Goal: Information Seeking & Learning: Compare options

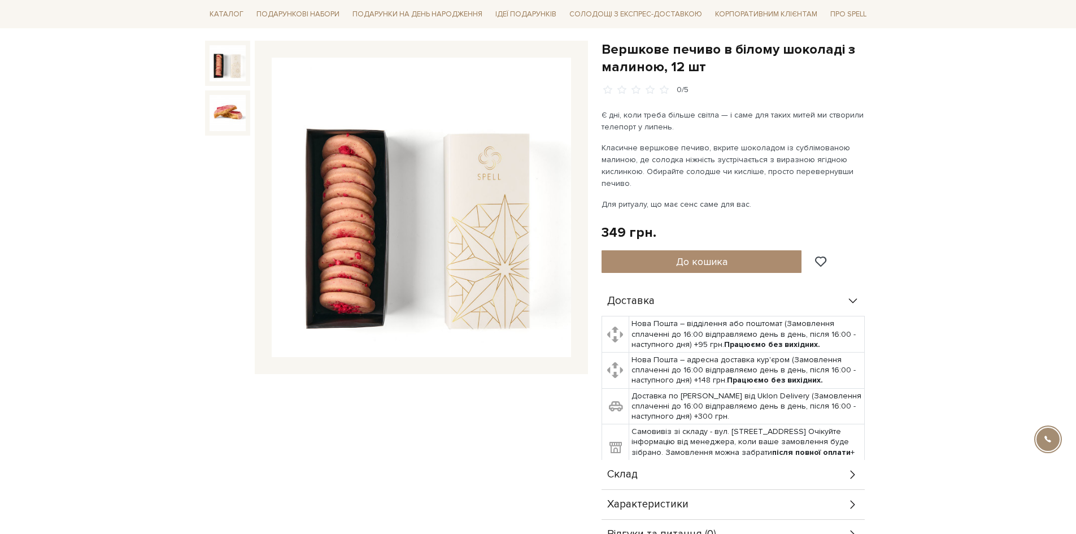
scroll to position [113, 0]
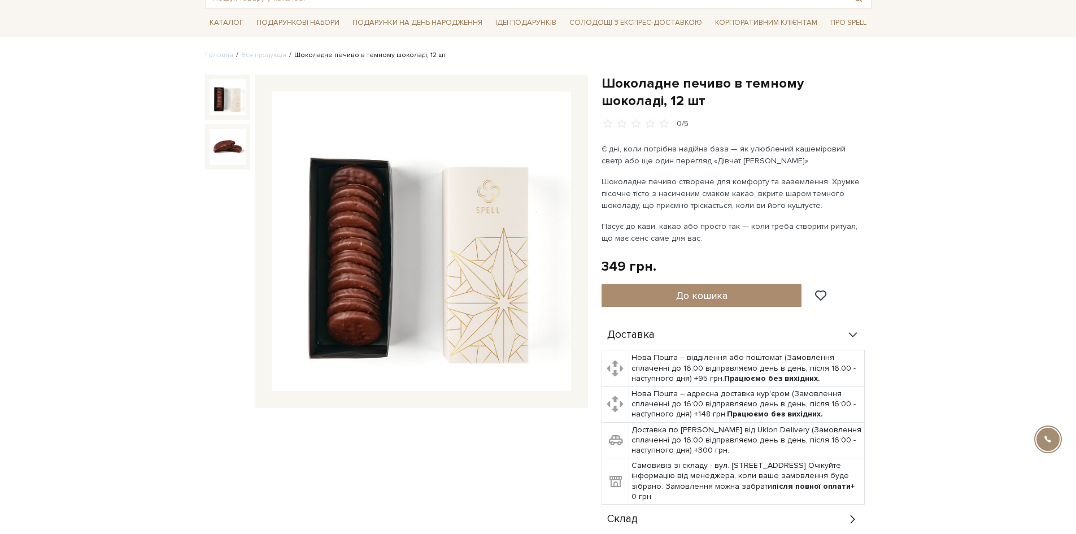
scroll to position [113, 0]
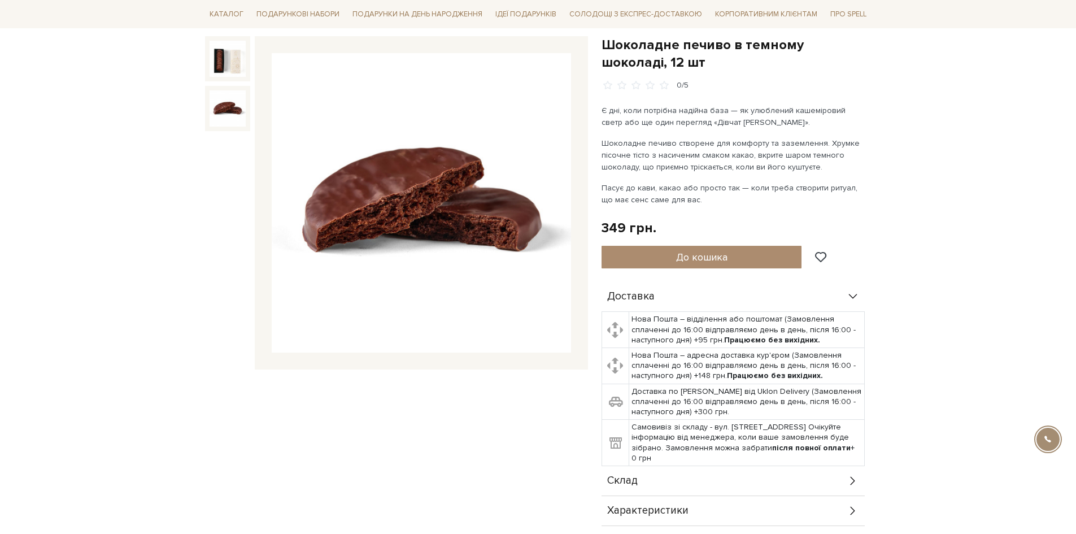
click at [221, 108] on img at bounding box center [228, 108] width 36 height 36
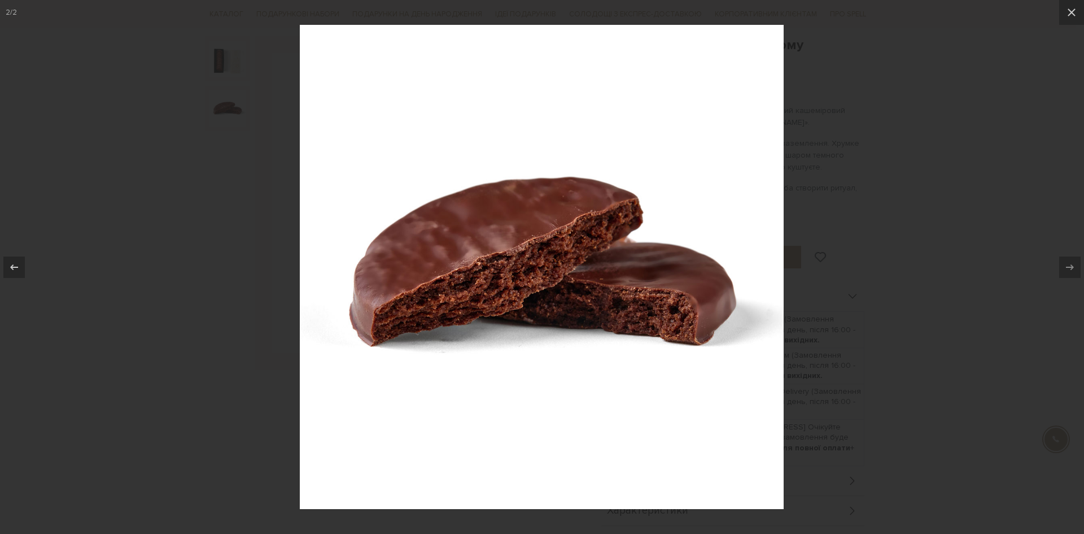
click at [263, 212] on div at bounding box center [542, 267] width 1084 height 534
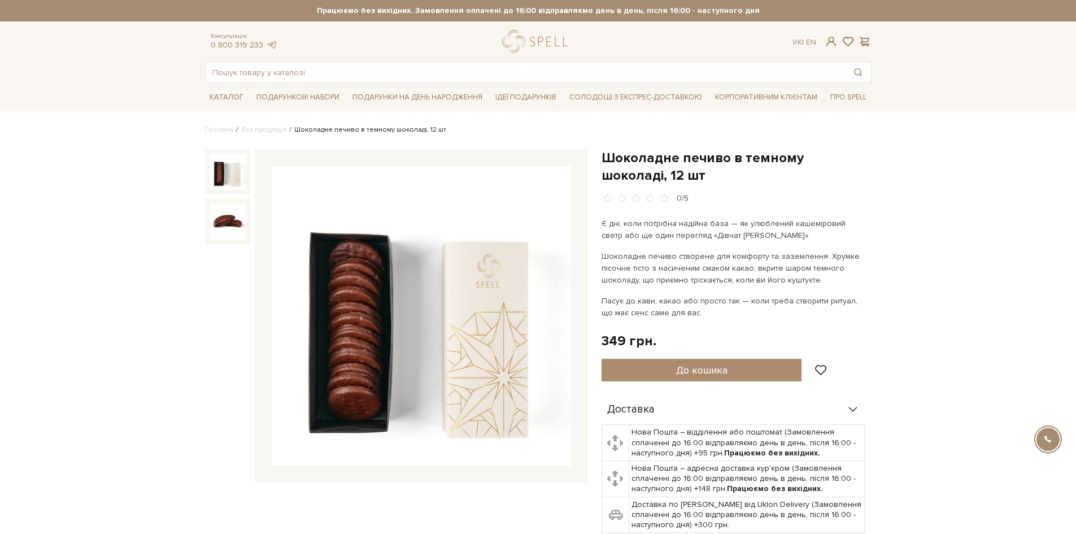
click at [228, 174] on img at bounding box center [228, 172] width 36 height 36
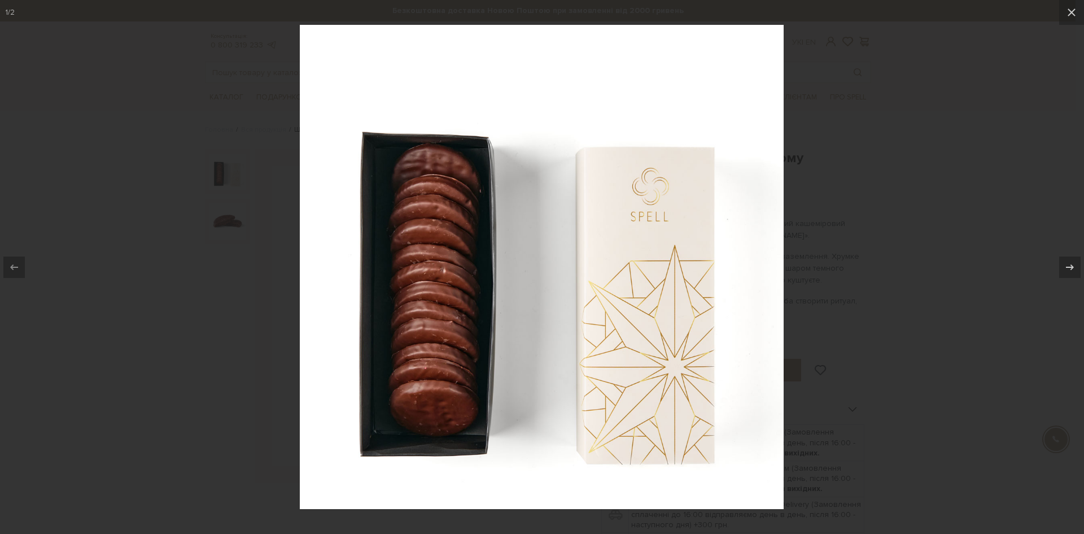
click at [237, 283] on div at bounding box center [542, 267] width 1084 height 534
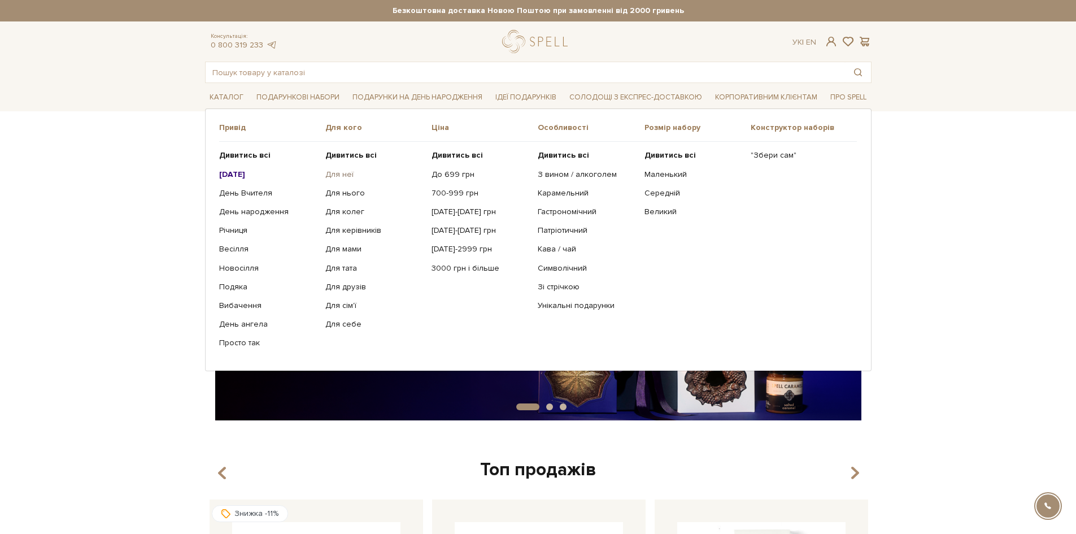
click at [328, 174] on link "Для неї" at bounding box center [374, 174] width 98 height 10
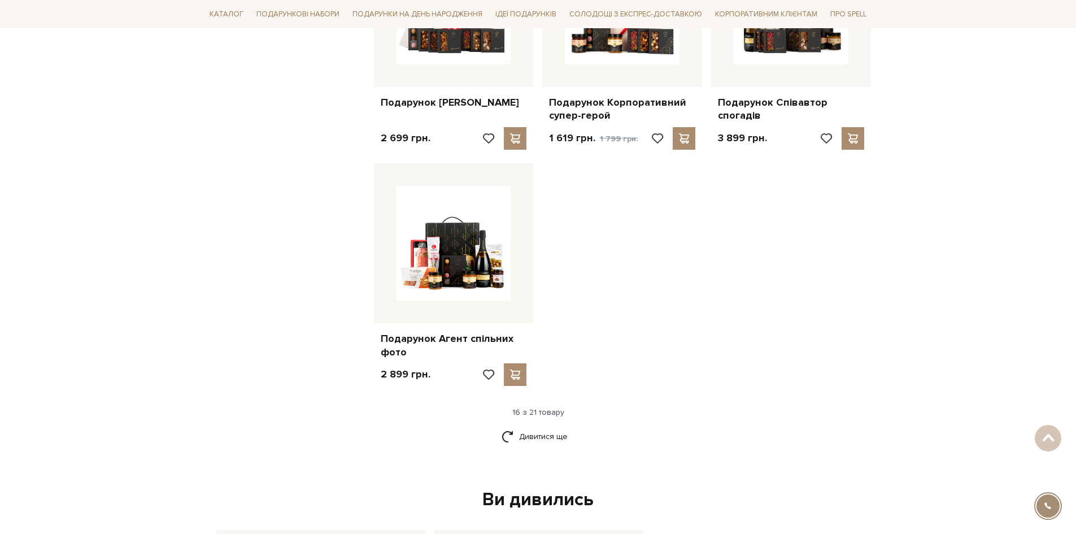
scroll to position [1242, 0]
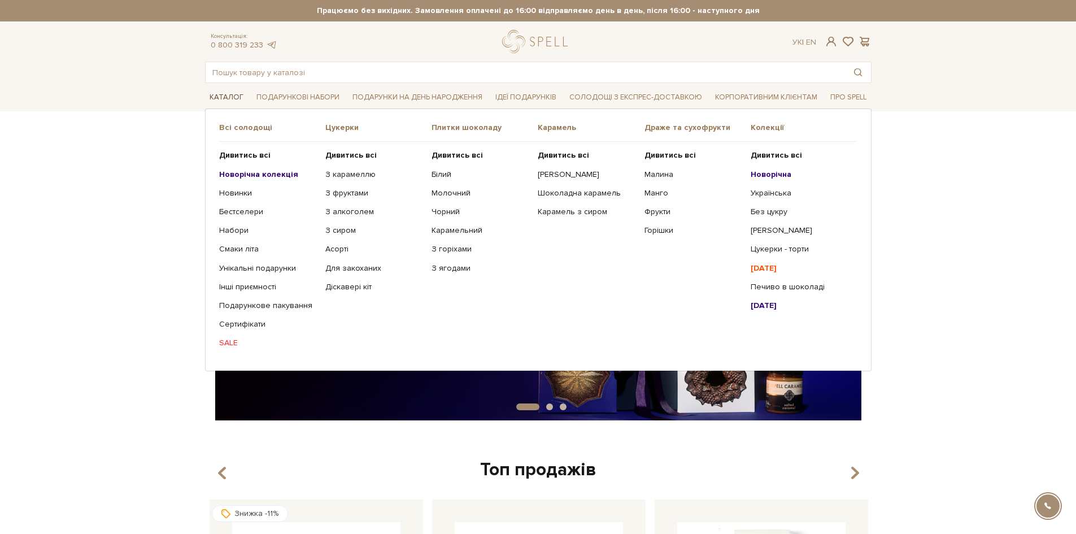
click at [223, 93] on link "Каталог" at bounding box center [226, 98] width 43 height 18
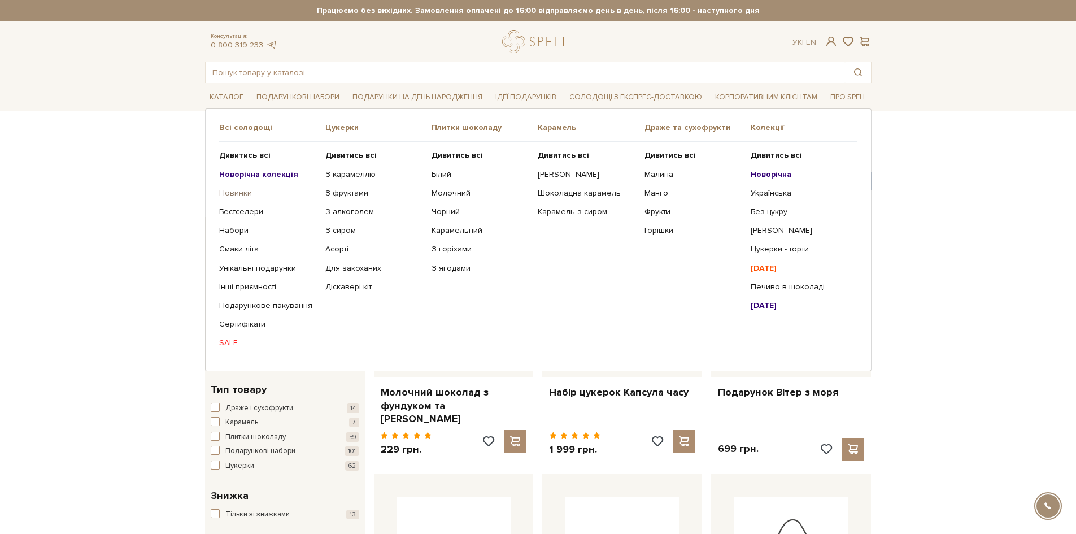
click at [238, 194] on link "Новинки" at bounding box center [268, 193] width 98 height 10
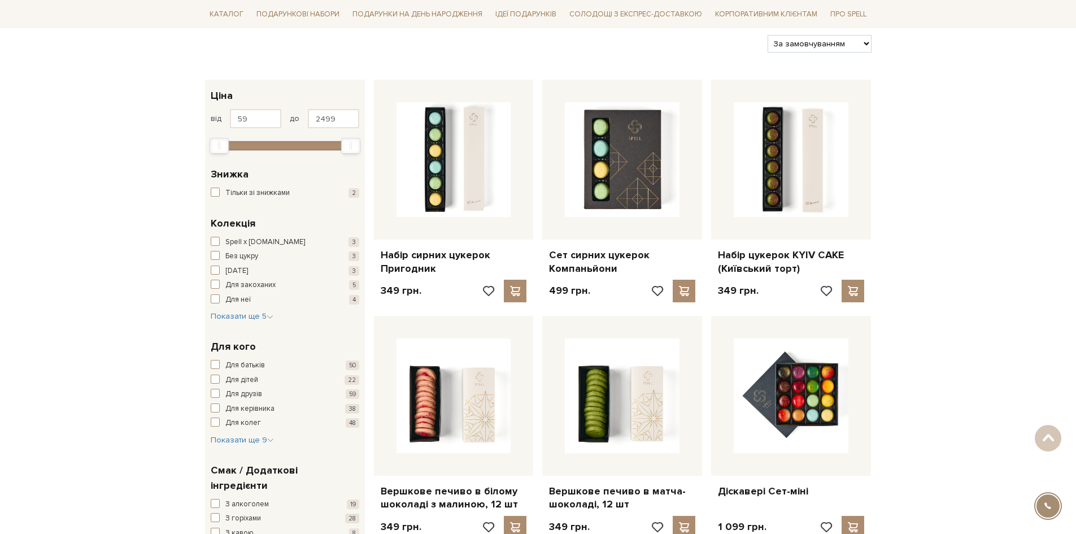
scroll to position [113, 0]
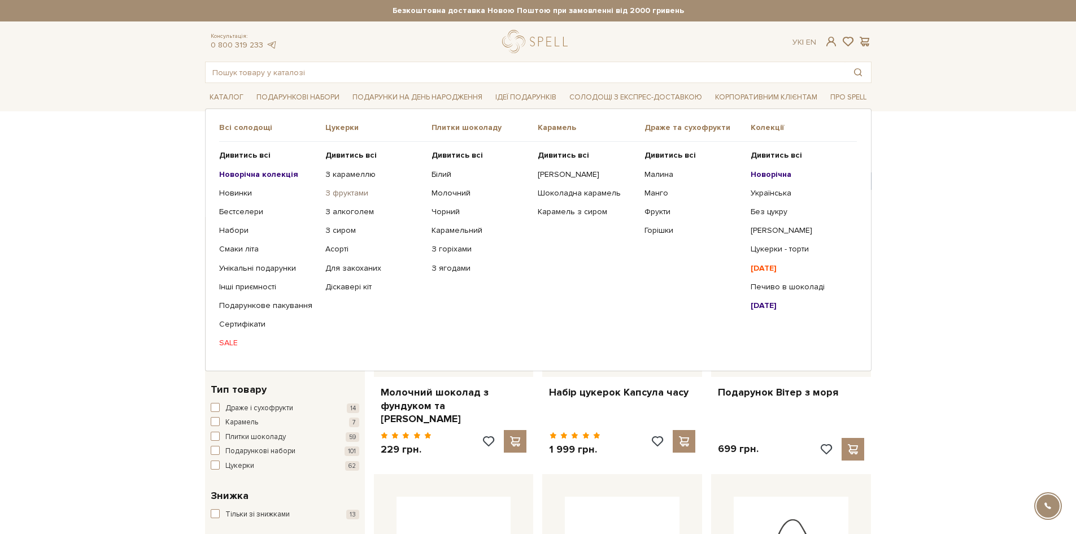
click at [337, 189] on link "З фруктами" at bounding box center [374, 193] width 98 height 10
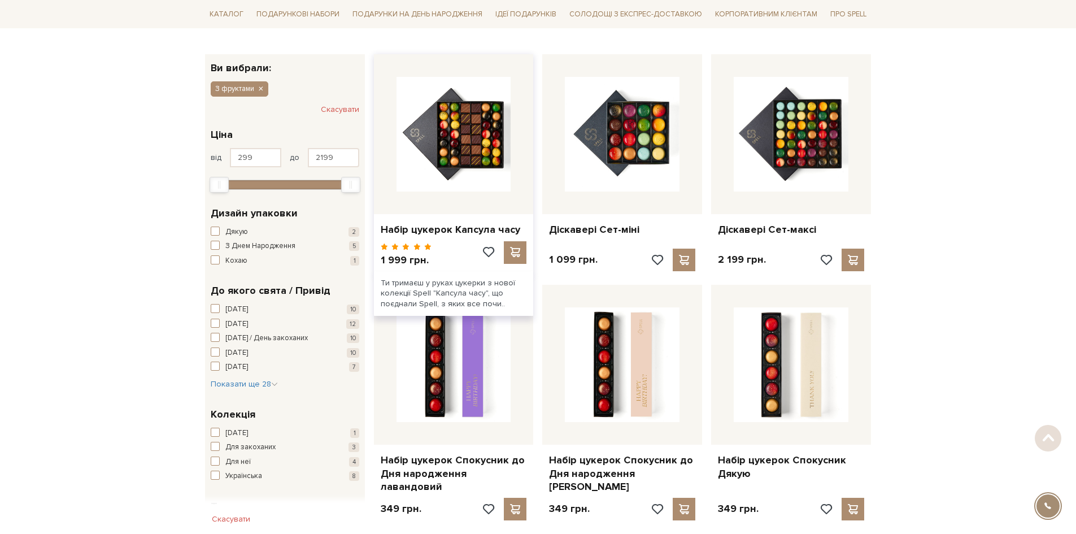
scroll to position [169, 0]
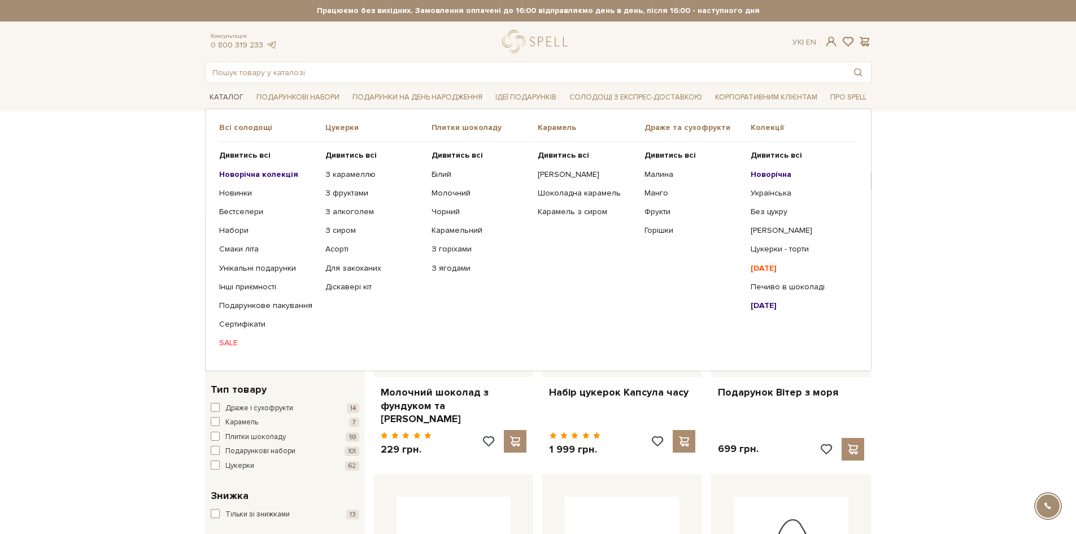
click at [213, 95] on link "Каталог" at bounding box center [226, 98] width 43 height 18
click at [447, 154] on b "Дивитись всі" at bounding box center [456, 155] width 51 height 10
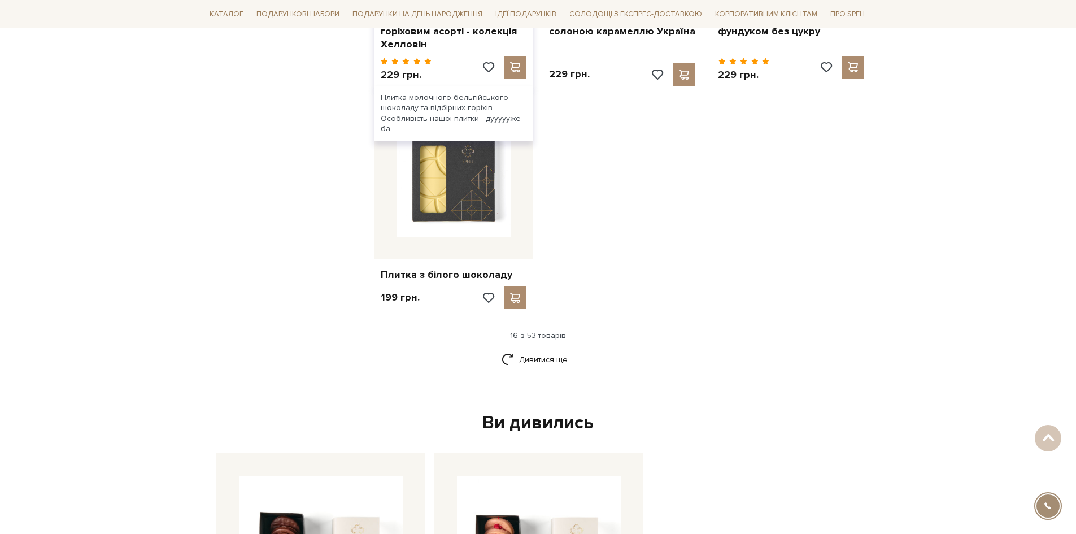
scroll to position [1412, 0]
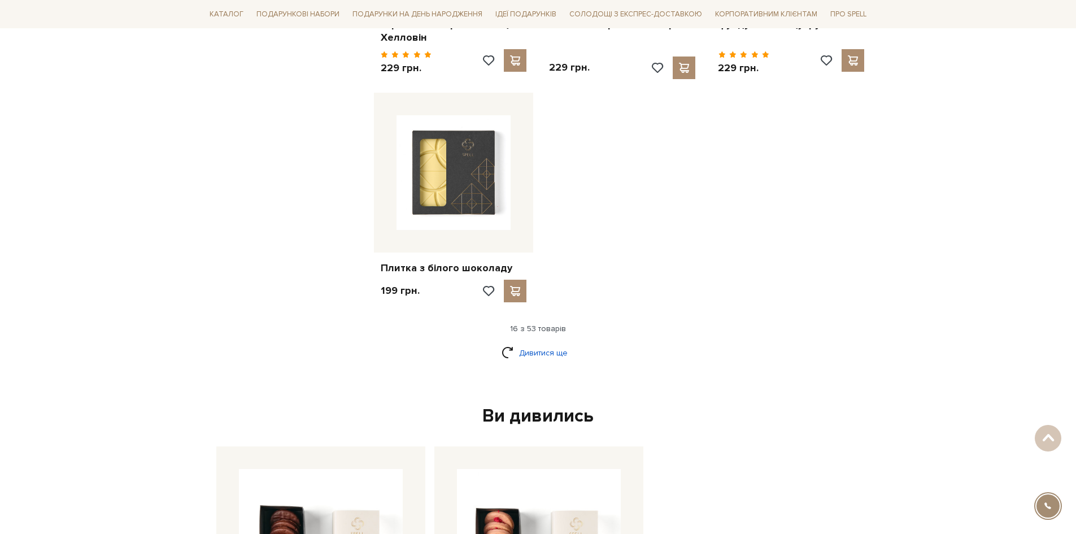
click at [516, 343] on link "Дивитися ще" at bounding box center [537, 353] width 73 height 20
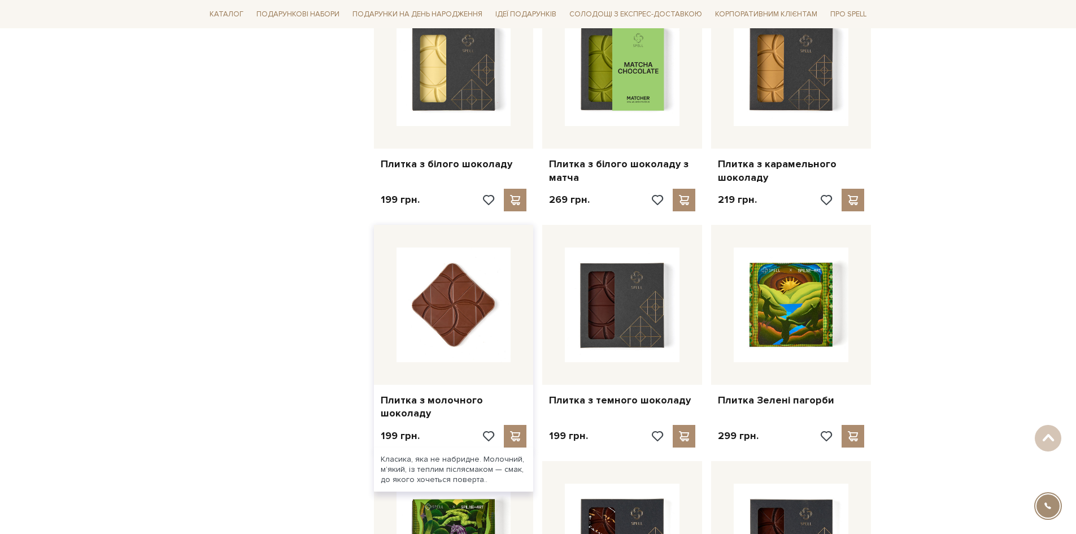
scroll to position [1525, 0]
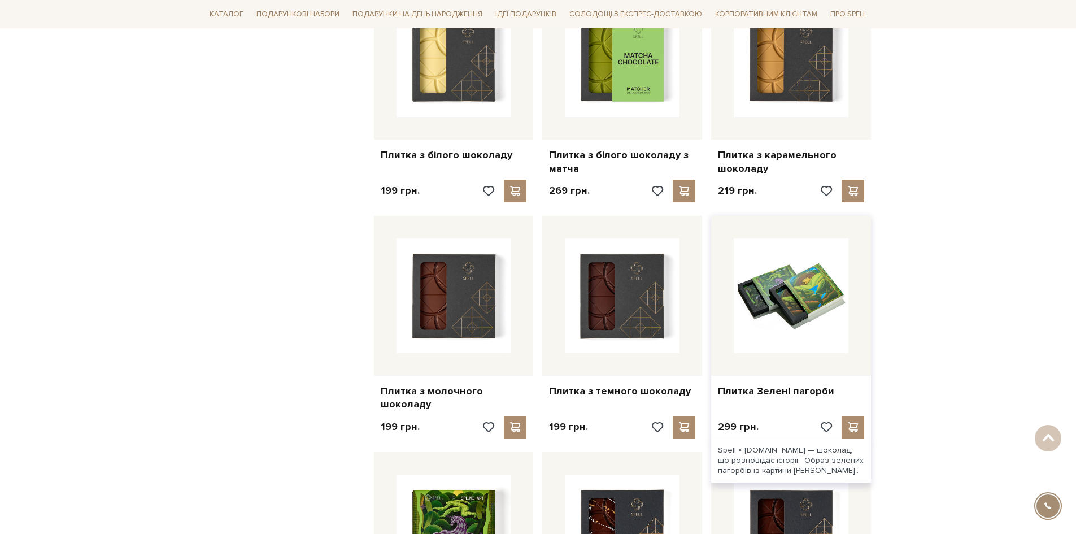
click at [766, 277] on img at bounding box center [791, 295] width 115 height 115
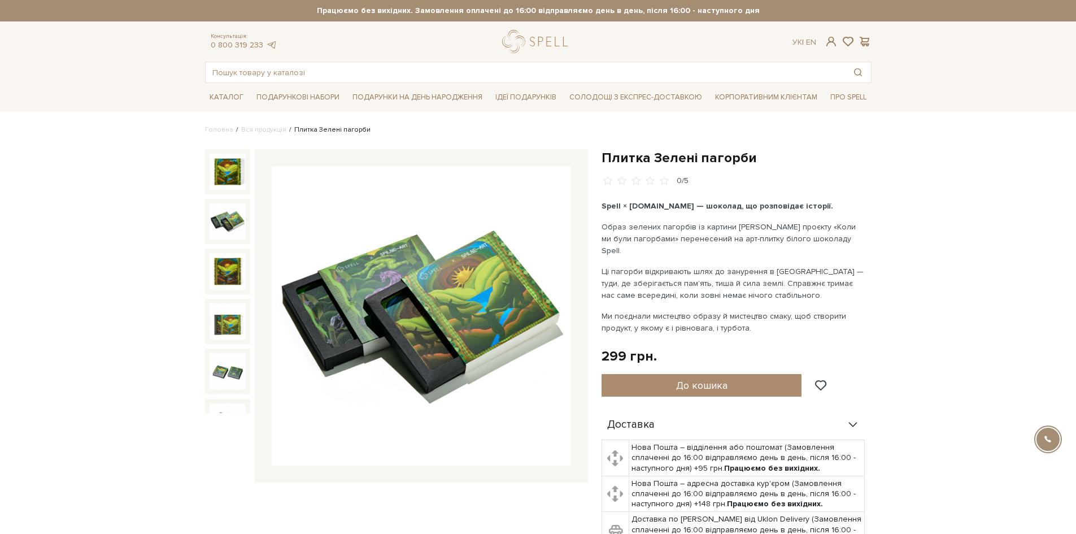
click at [224, 220] on img at bounding box center [228, 221] width 36 height 36
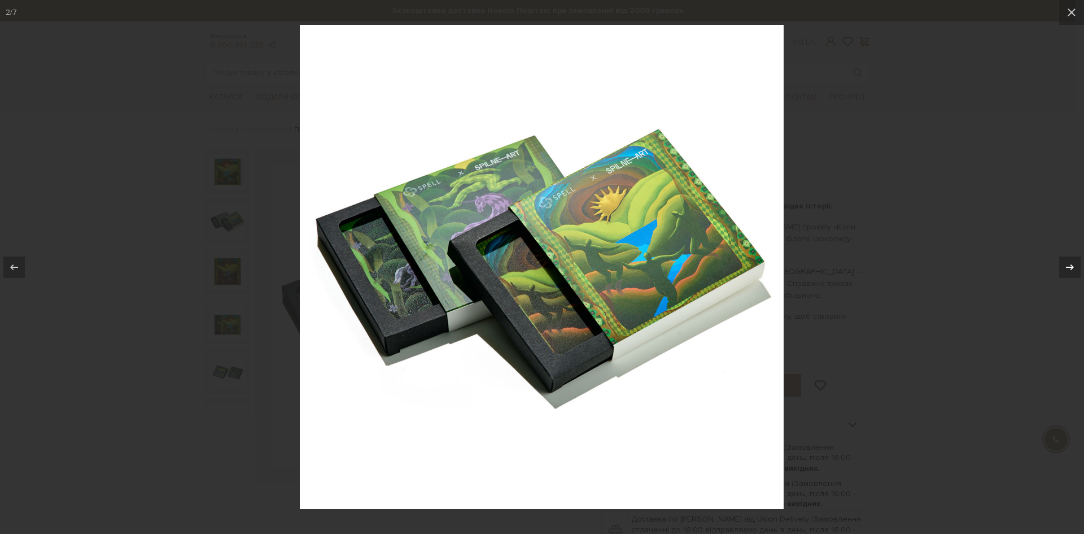
click at [1069, 265] on icon at bounding box center [1070, 267] width 14 height 14
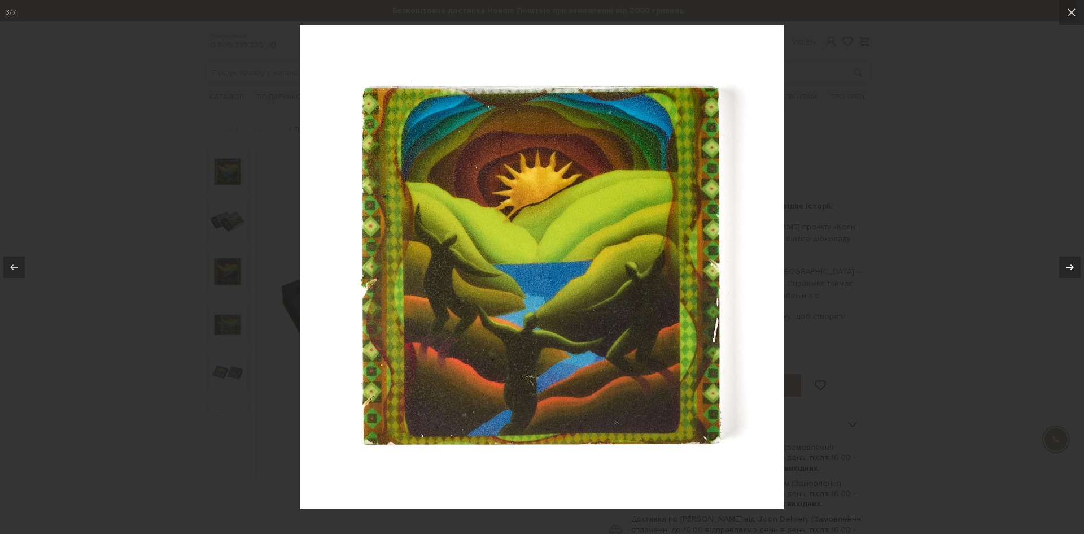
click at [1069, 265] on icon at bounding box center [1070, 267] width 14 height 14
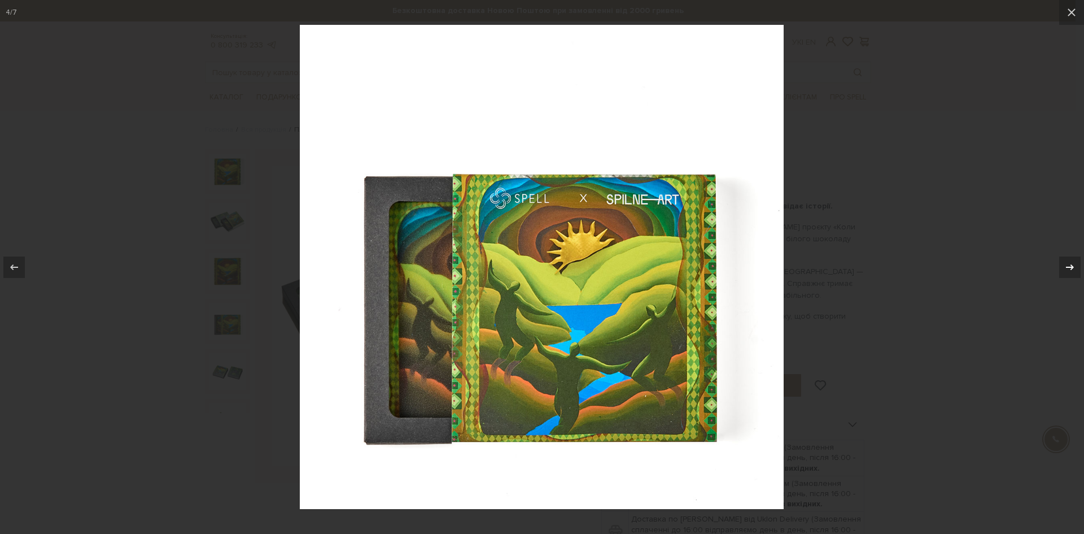
click at [1069, 265] on icon at bounding box center [1070, 267] width 14 height 14
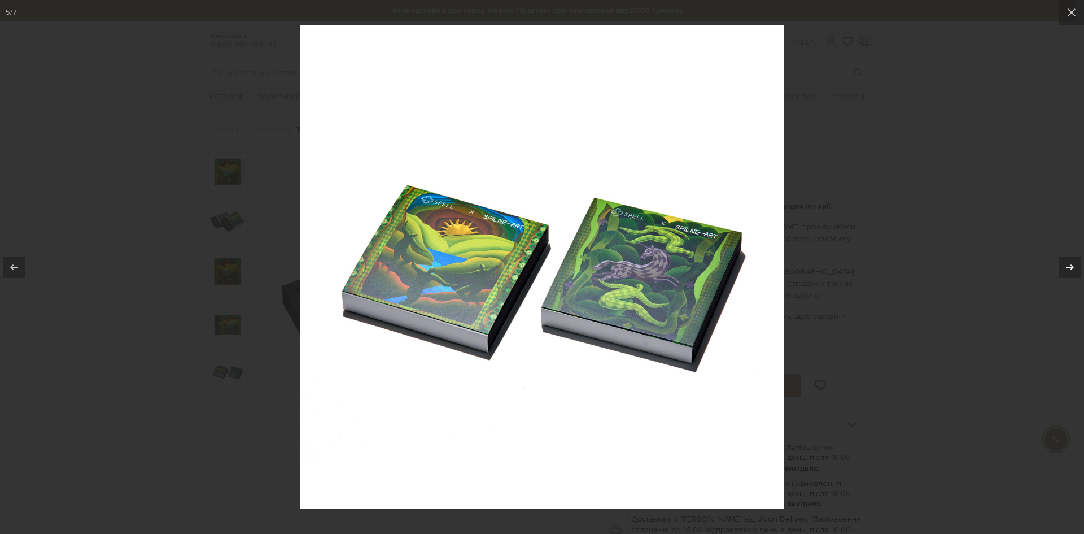
click at [1069, 265] on icon at bounding box center [1070, 267] width 14 height 14
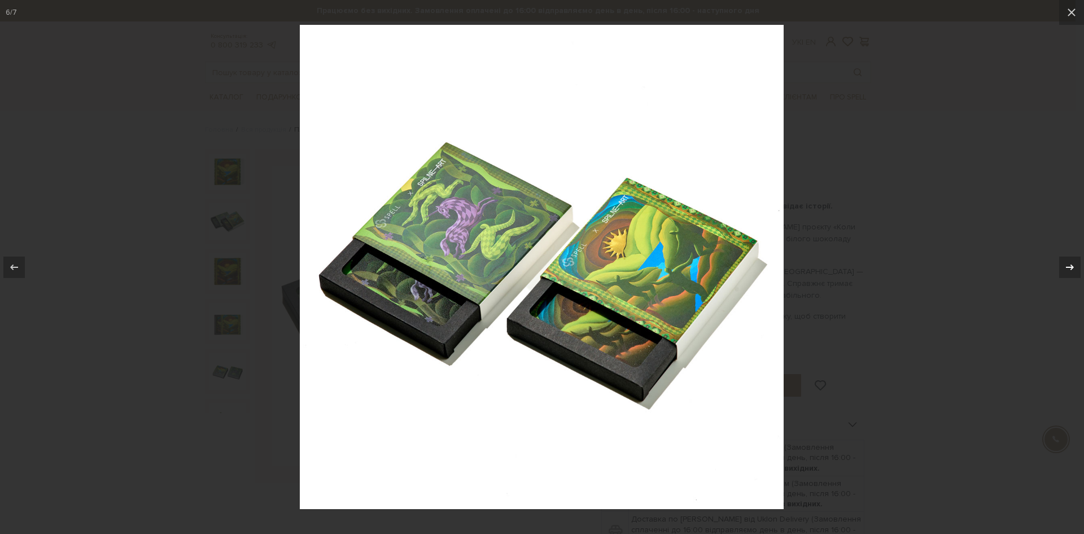
click at [1069, 265] on icon at bounding box center [1070, 267] width 14 height 14
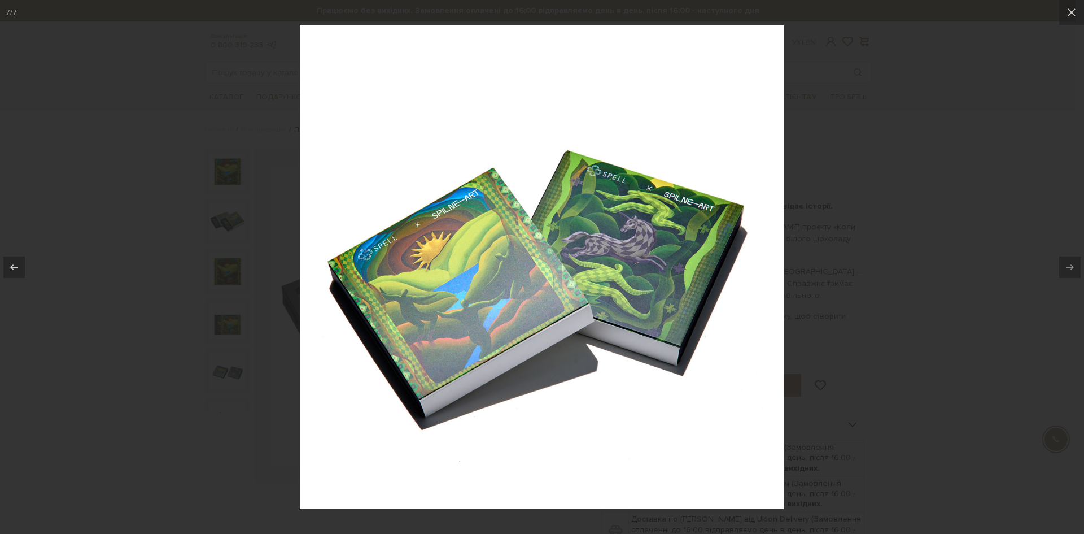
click at [158, 254] on div at bounding box center [542, 267] width 1084 height 534
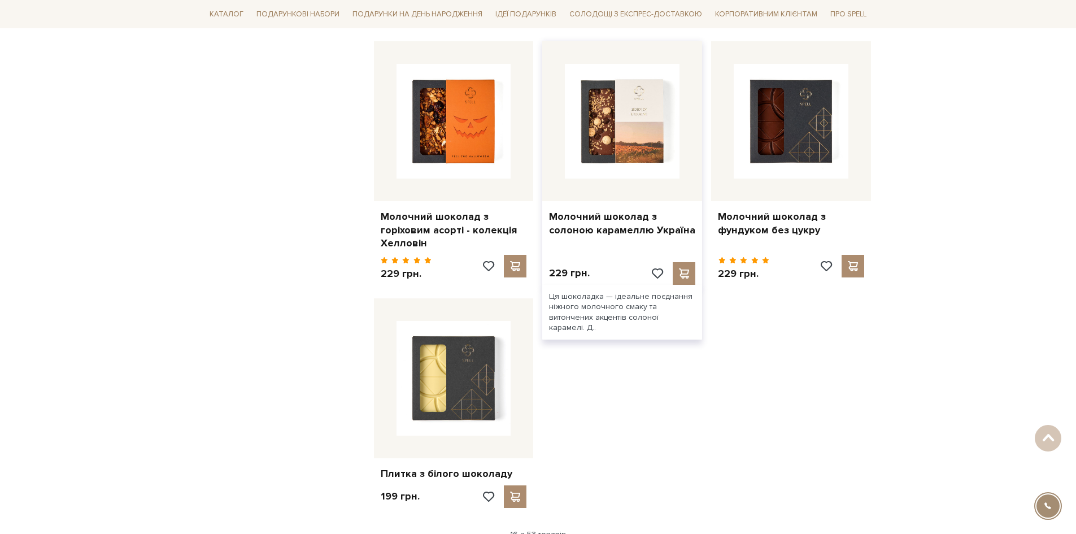
scroll to position [1412, 0]
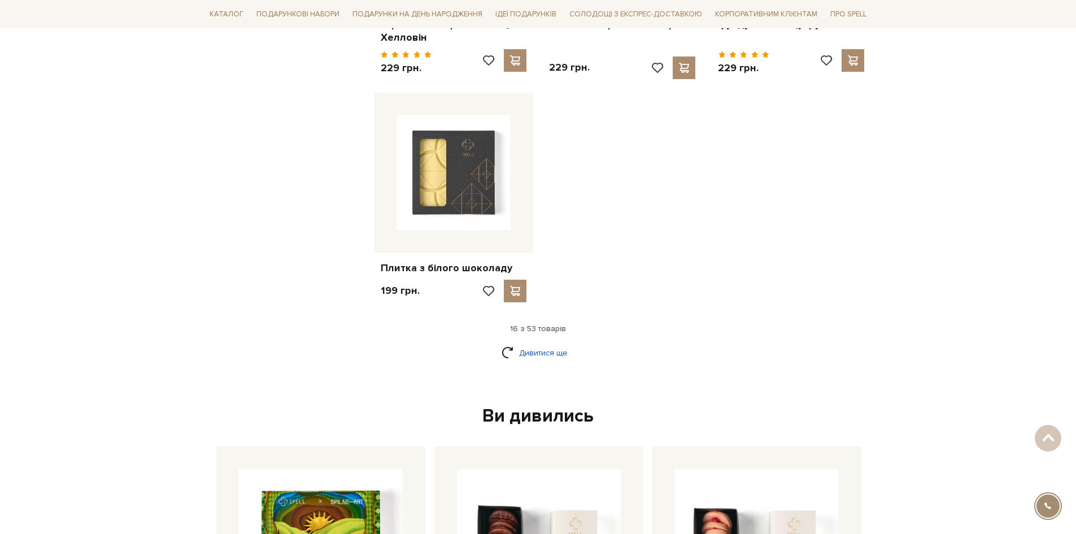
click at [536, 343] on link "Дивитися ще" at bounding box center [537, 353] width 73 height 20
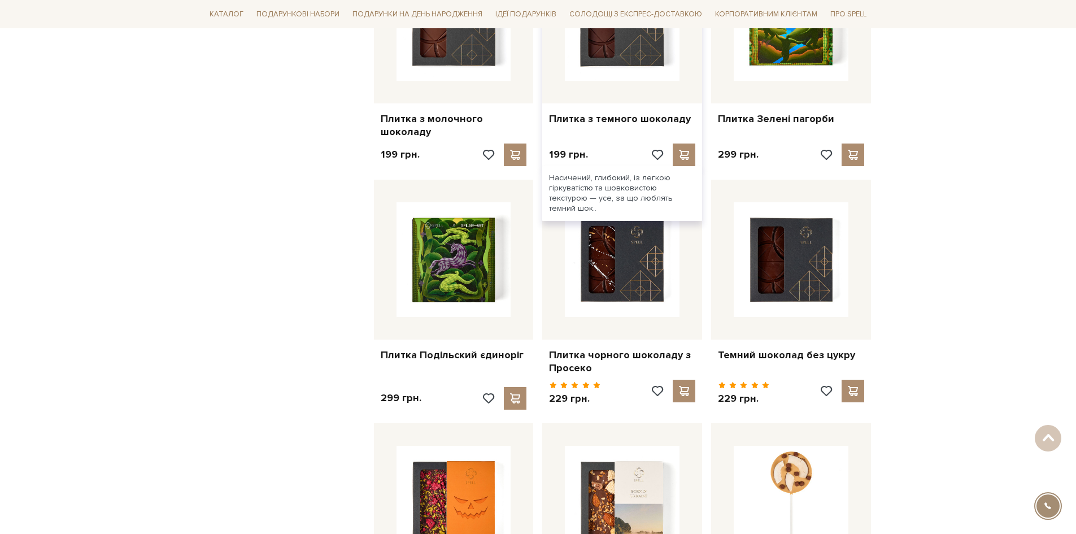
scroll to position [1807, 0]
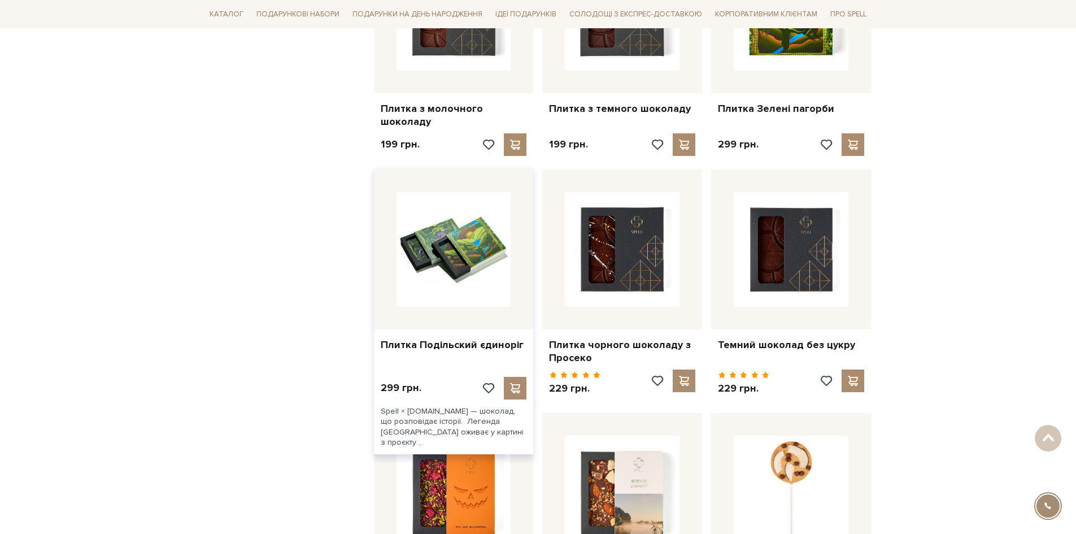
click at [481, 251] on img at bounding box center [453, 249] width 115 height 115
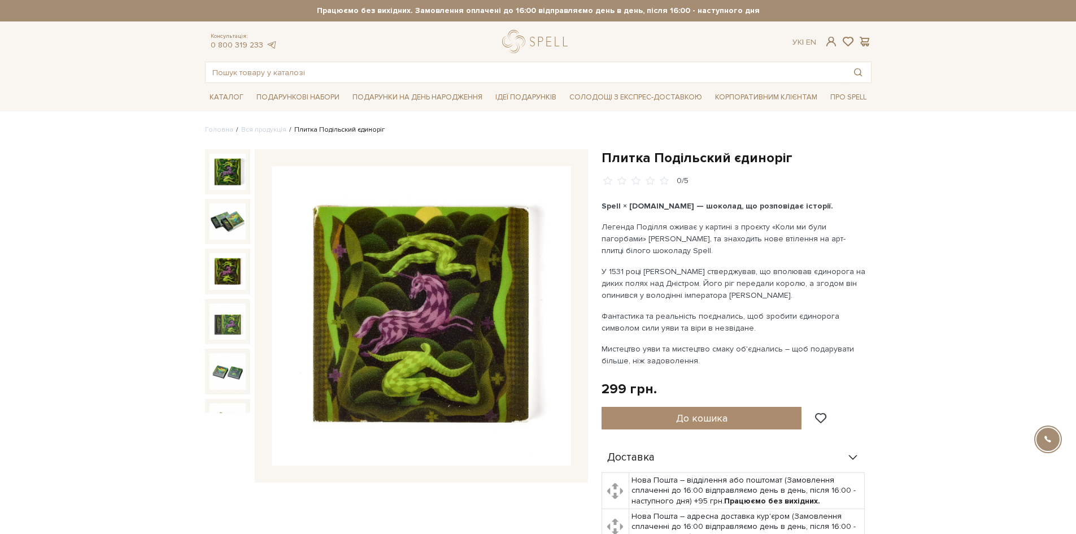
click at [221, 263] on img at bounding box center [228, 271] width 36 height 36
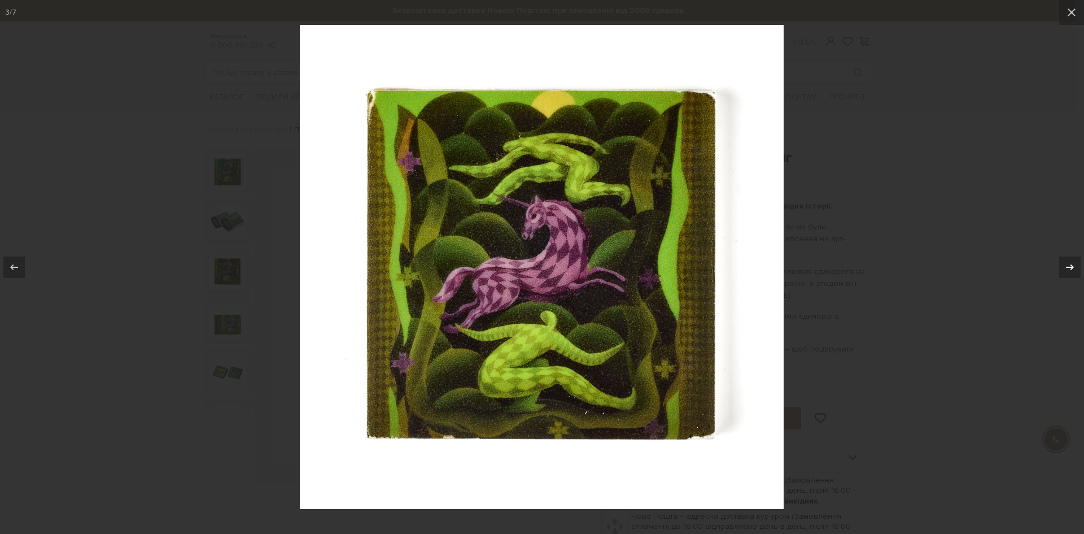
click at [1068, 262] on icon at bounding box center [1070, 267] width 14 height 14
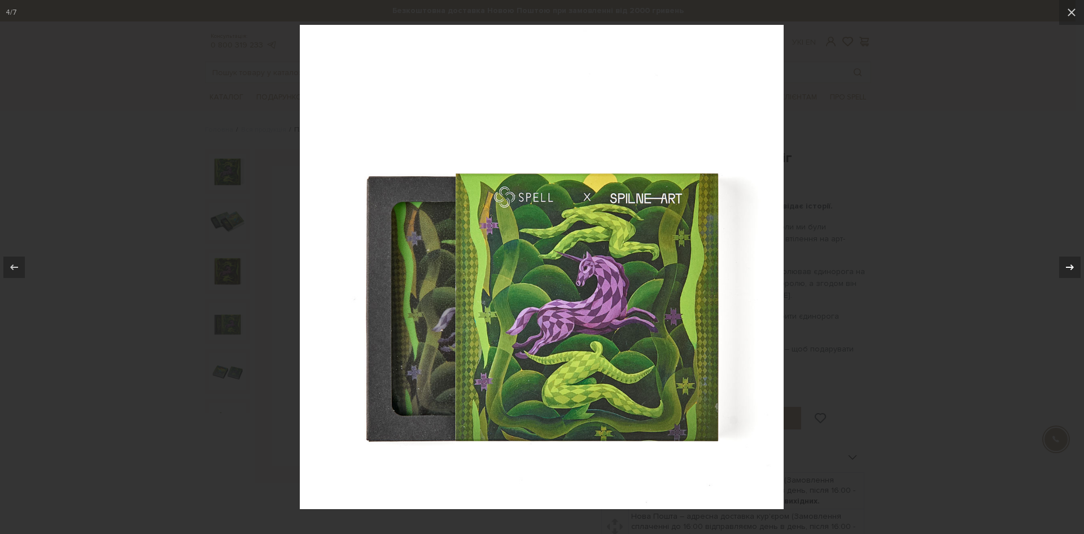
click at [1068, 262] on icon at bounding box center [1070, 267] width 14 height 14
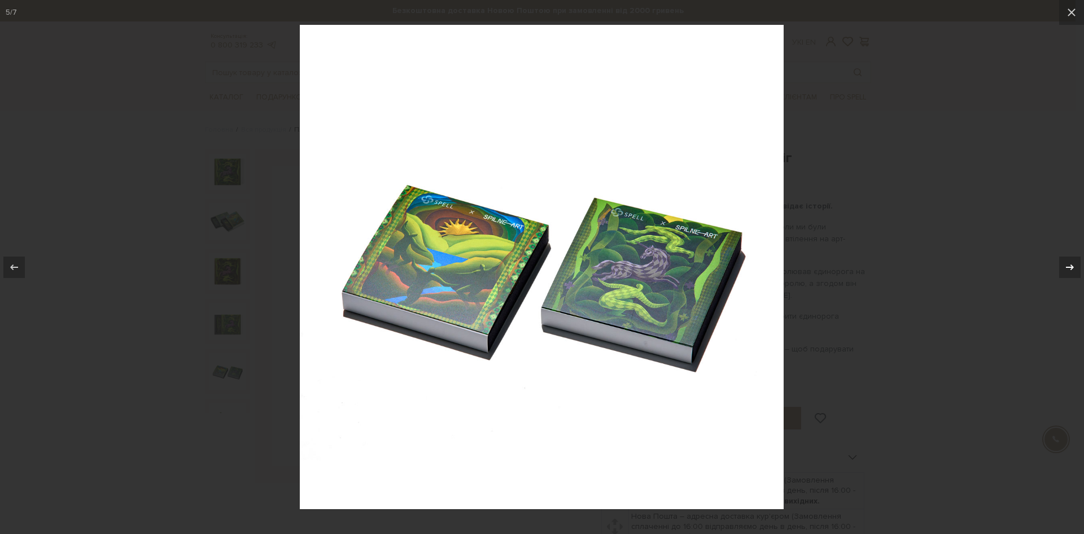
click at [1068, 262] on icon at bounding box center [1070, 267] width 14 height 14
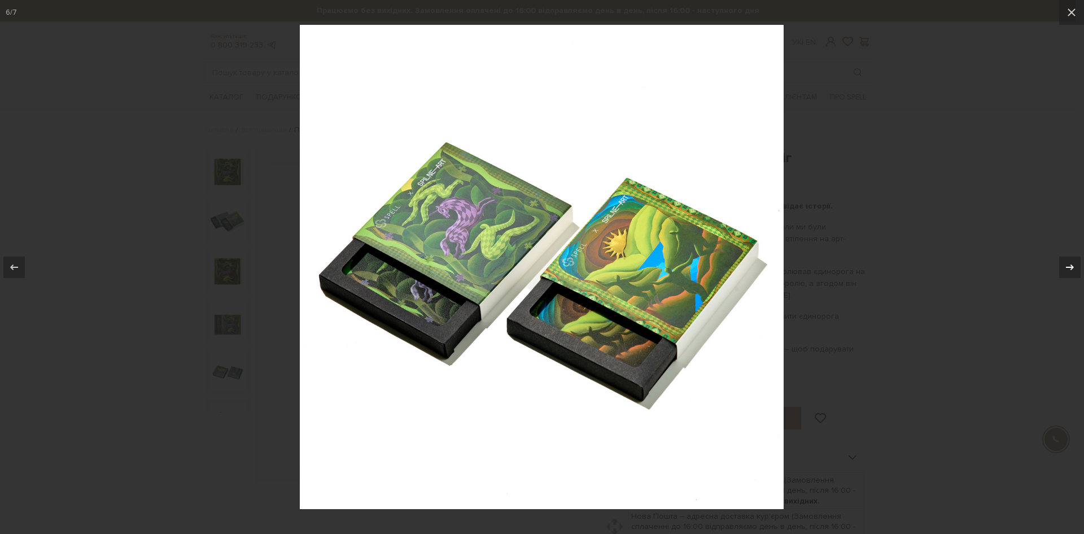
click at [1068, 262] on icon at bounding box center [1070, 267] width 14 height 14
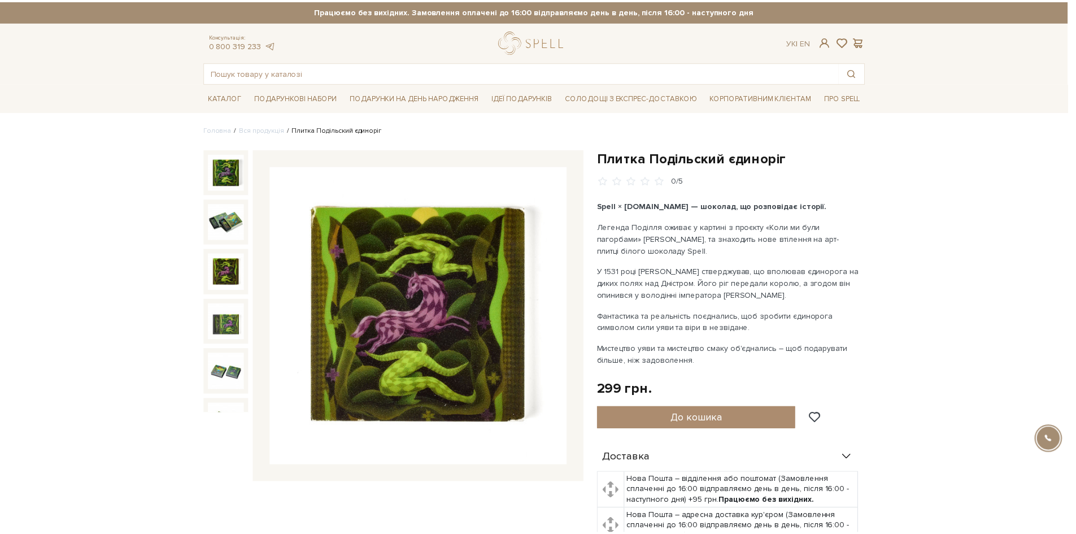
scroll to position [72, 0]
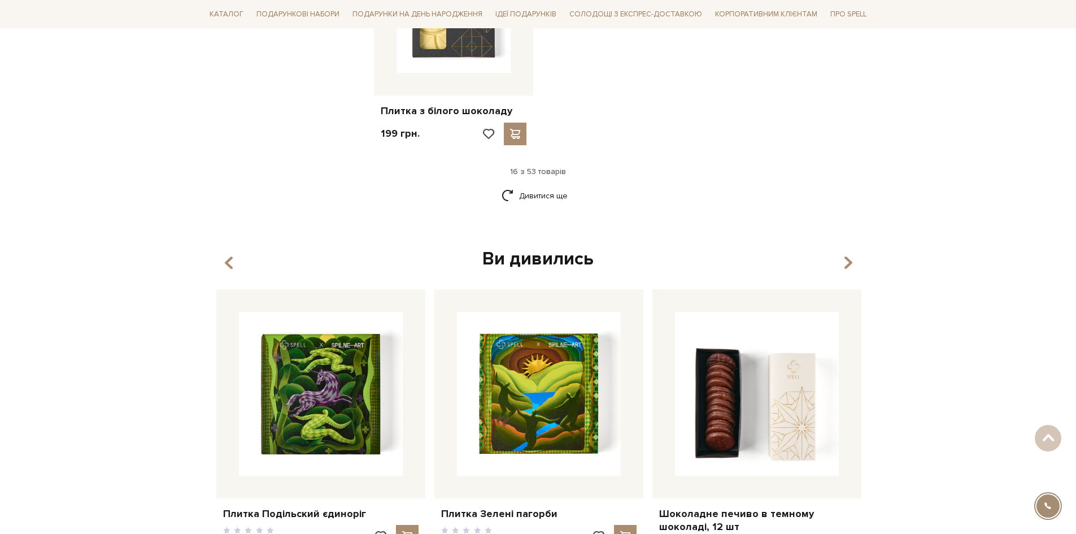
scroll to position [1469, 0]
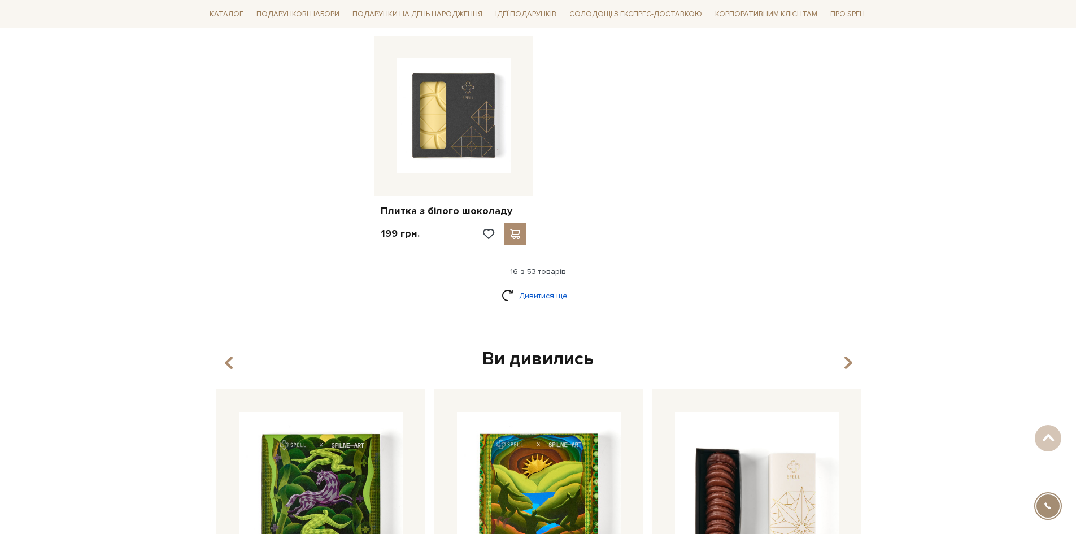
click at [553, 286] on link "Дивитися ще" at bounding box center [537, 296] width 73 height 20
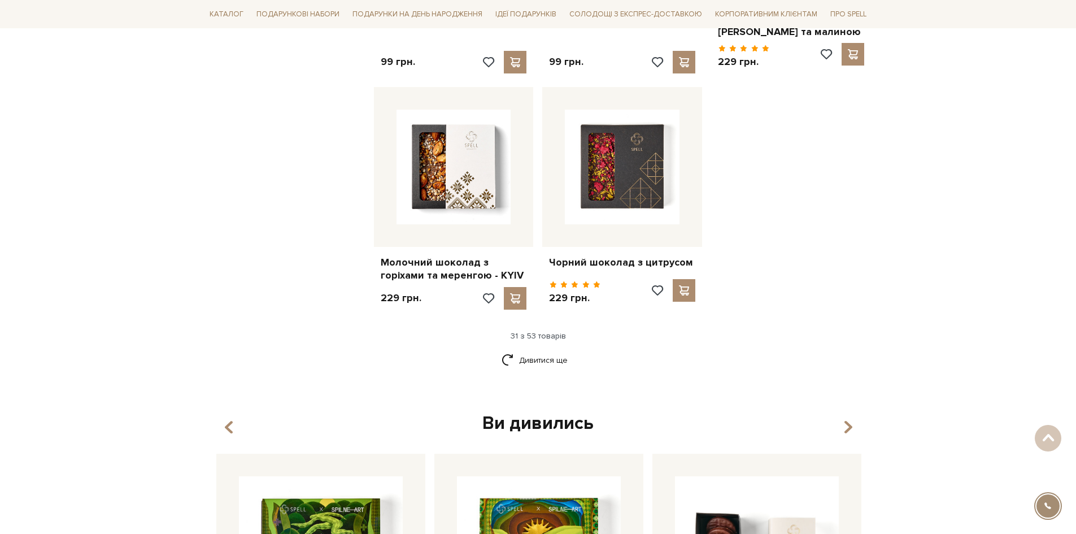
scroll to position [2655, 0]
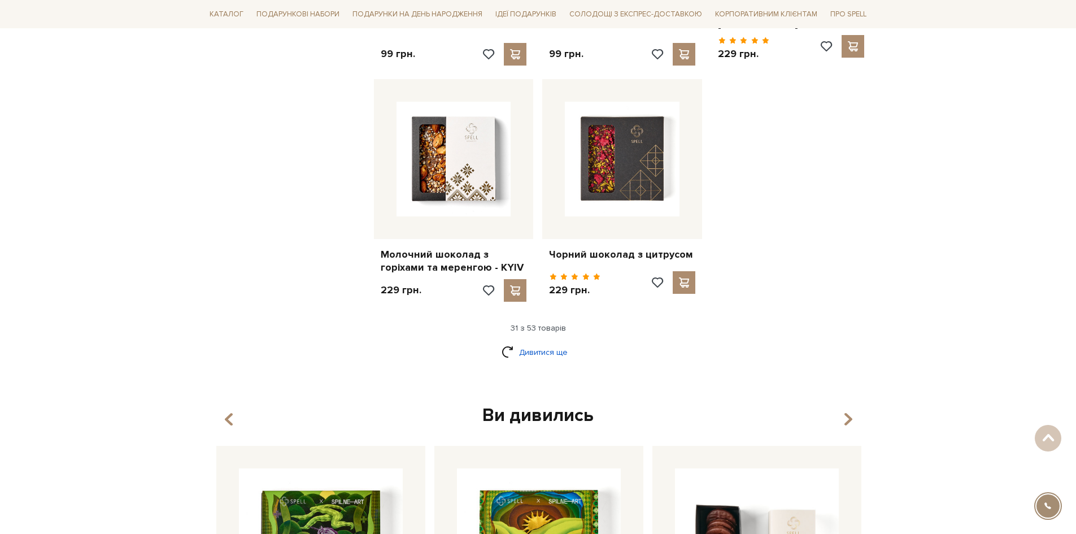
click at [510, 342] on link "Дивитися ще" at bounding box center [537, 352] width 73 height 20
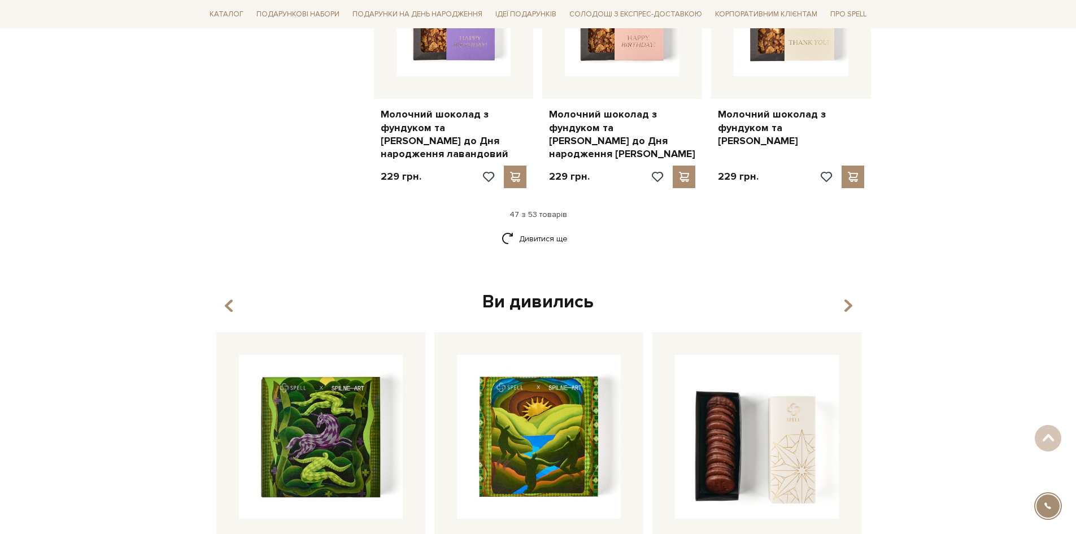
scroll to position [4066, 0]
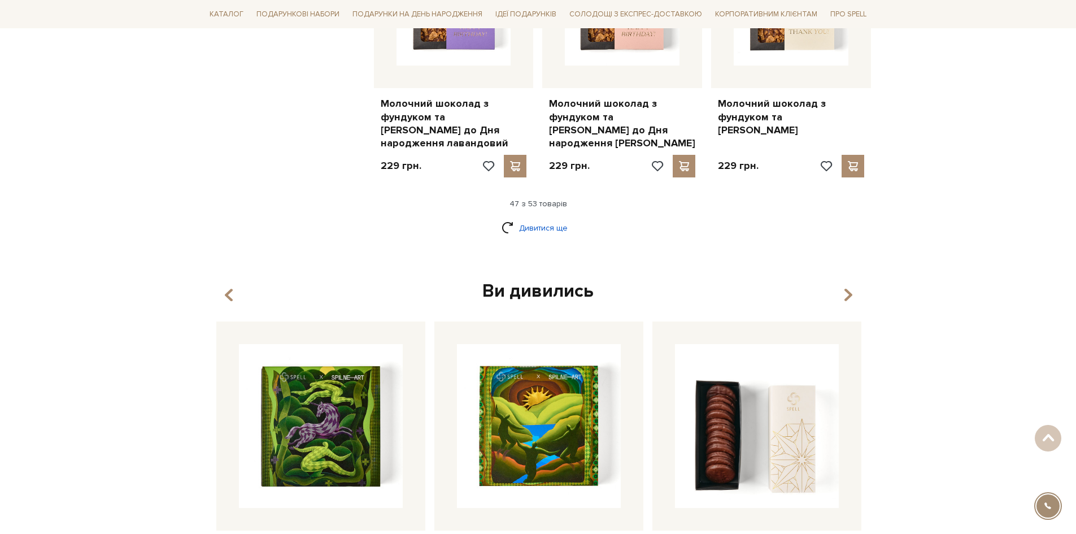
click at [536, 218] on link "Дивитися ще" at bounding box center [537, 228] width 73 height 20
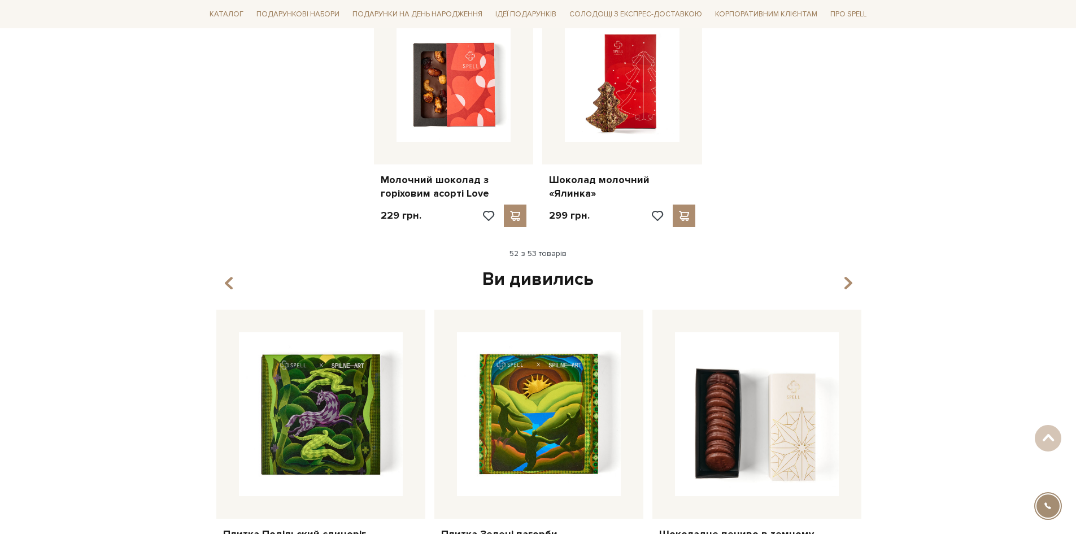
scroll to position [4518, 0]
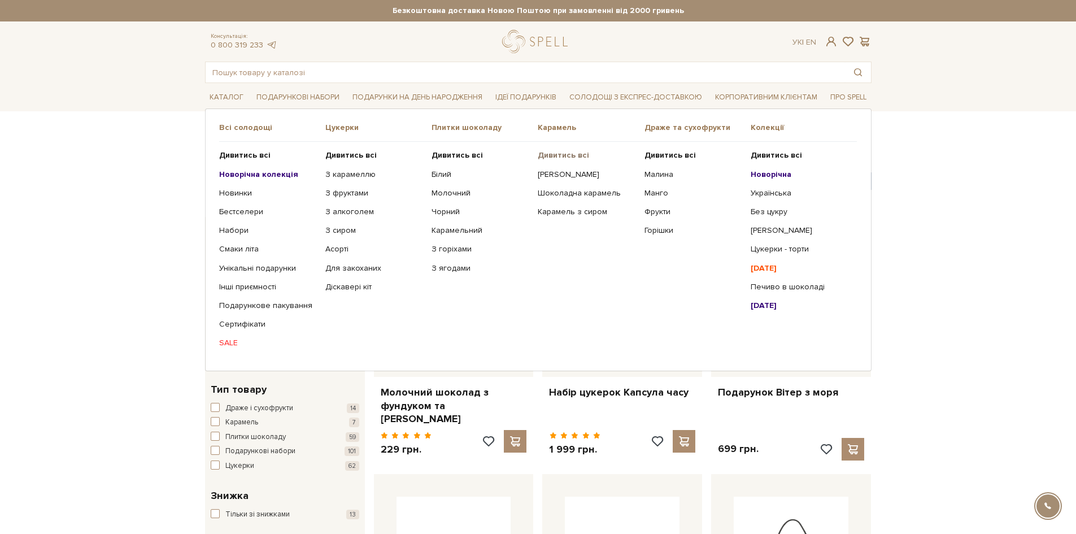
click at [565, 155] on b "Дивитись всі" at bounding box center [563, 155] width 51 height 10
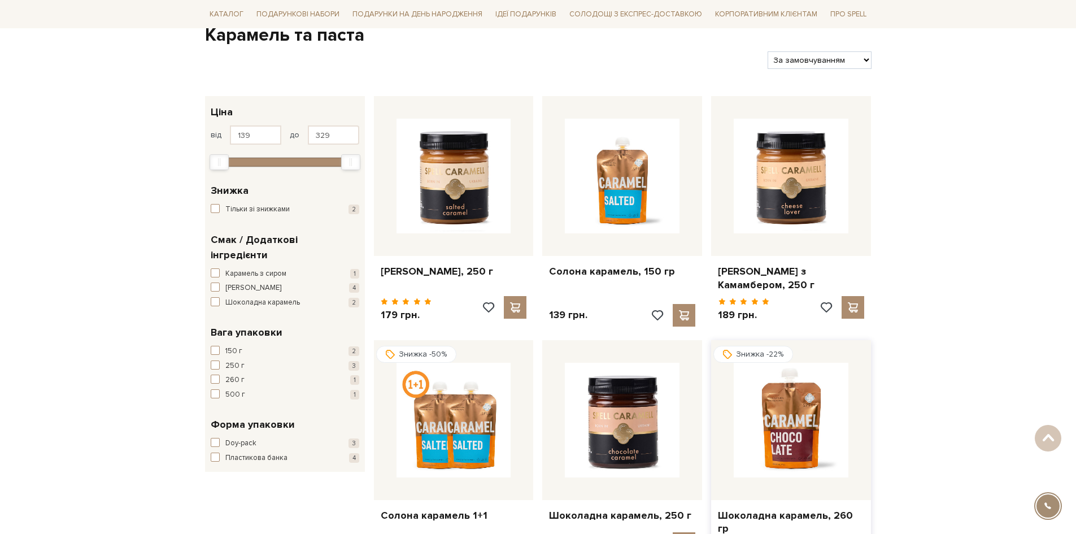
scroll to position [113, 0]
